Goal: Task Accomplishment & Management: Manage account settings

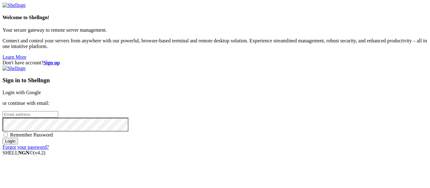
type input "[EMAIL_ADDRESS][DOMAIN_NAME]"
click at [261, 132] on div "Remember Password" at bounding box center [215, 135] width 424 height 6
click at [53, 132] on span "Remember Password" at bounding box center [31, 134] width 43 height 5
click at [8, 133] on input "Remember Password" at bounding box center [6, 135] width 4 height 4
checkbox input "true"
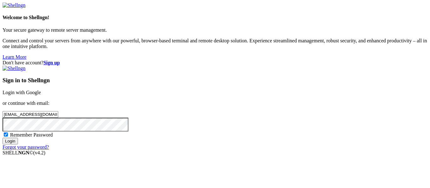
click at [18, 145] on input "Login" at bounding box center [10, 141] width 15 height 7
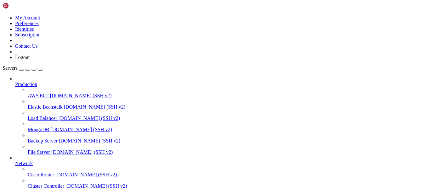
click at [39, 5] on img at bounding box center [21, 6] width 36 height 6
click at [19, 4] on img at bounding box center [21, 6] width 36 height 6
click at [51, 150] on span "[DOMAIN_NAME] (SSH v2)" at bounding box center [82, 152] width 62 height 5
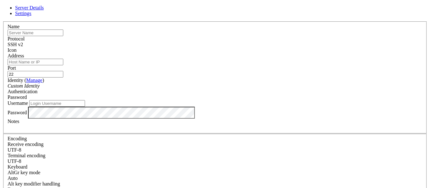
type input "[EMAIL_ADDRESS][DOMAIN_NAME]"
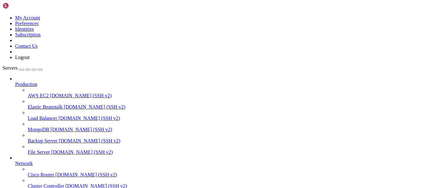
click at [73, 133] on div at bounding box center [227, 136] width 399 height 6
click at [58, 93] on link "AWS EC2 [DOMAIN_NAME] (SSH v2)" at bounding box center [227, 96] width 399 height 6
click at [3, 15] on icon at bounding box center [3, 15] width 0 height 0
click at [34, 138] on span "Backup Server" at bounding box center [43, 140] width 30 height 5
click at [55, 93] on link "AWS EC2 [DOMAIN_NAME] (SSH v2)" at bounding box center [227, 96] width 399 height 6
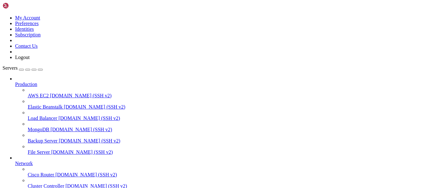
scroll to position [49, 0]
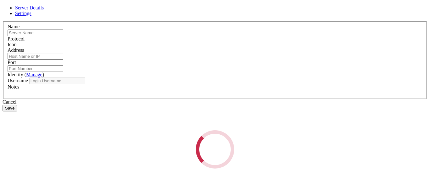
type input "Ubuntu(linode)"
type input "[TECHNICAL_ID]"
type input "22"
type input "root"
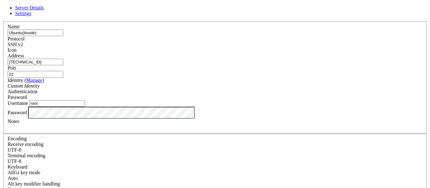
click at [85, 107] on input "root" at bounding box center [57, 103] width 56 height 7
click at [204, 87] on div "Custom Identity" at bounding box center [215, 86] width 414 height 6
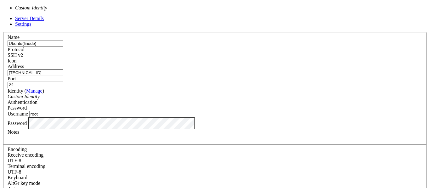
click at [204, 94] on div "Custom Identity" at bounding box center [215, 97] width 414 height 6
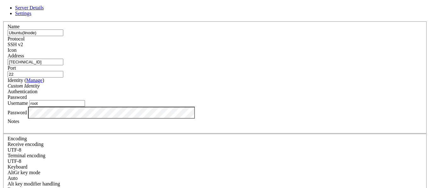
click at [63, 63] on input "[TECHNICAL_ID]" at bounding box center [36, 62] width 56 height 7
paste input "[URL]"
type input "[URL]"
click at [63, 71] on input "22" at bounding box center [36, 74] width 56 height 7
type input "8080"
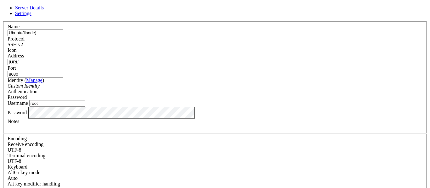
click at [63, 65] on input "[URL]" at bounding box center [36, 62] width 56 height 7
type input "[URL]"
type input "22"
click at [63, 65] on input "[URL]" at bounding box center [36, 62] width 56 height 7
type input "[URL]"
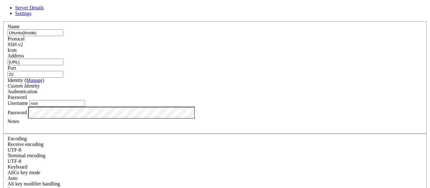
drag, startPoint x: 251, startPoint y: 66, endPoint x: 181, endPoint y: 71, distance: 70.0
click at [181, 71] on fieldset "Name Ubuntu(linode) Protocol SSH v2 Icon Address [URL] Port 22 ( )" at bounding box center [214, 77] width 423 height 113
type input "8080"
drag, startPoint x: 148, startPoint y: 68, endPoint x: 64, endPoint y: 70, distance: 84.3
click at [64, 70] on div "Server Details Settings Name Ubuntu(linode) Protocol SSH v2 Icon" at bounding box center [215, 135] width 424 height 260
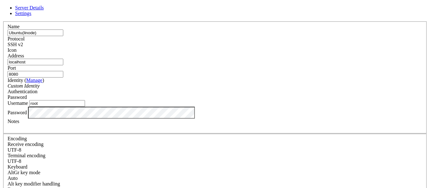
scroll to position [0, 0]
type input "localhost"
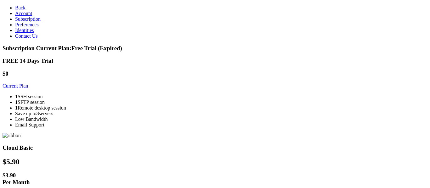
click at [28, 89] on link "Current Plan" at bounding box center [15, 85] width 25 height 5
